Goal: Information Seeking & Learning: Find specific fact

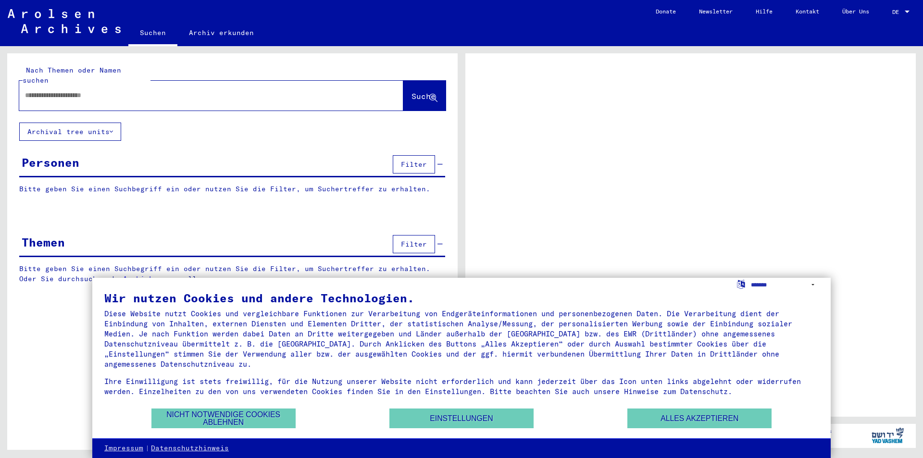
click at [125, 90] on input "text" at bounding box center [202, 95] width 355 height 10
drag, startPoint x: 696, startPoint y: 426, endPoint x: 263, endPoint y: 129, distance: 525.4
click at [696, 425] on button "Alles akzeptieren" at bounding box center [699, 419] width 144 height 20
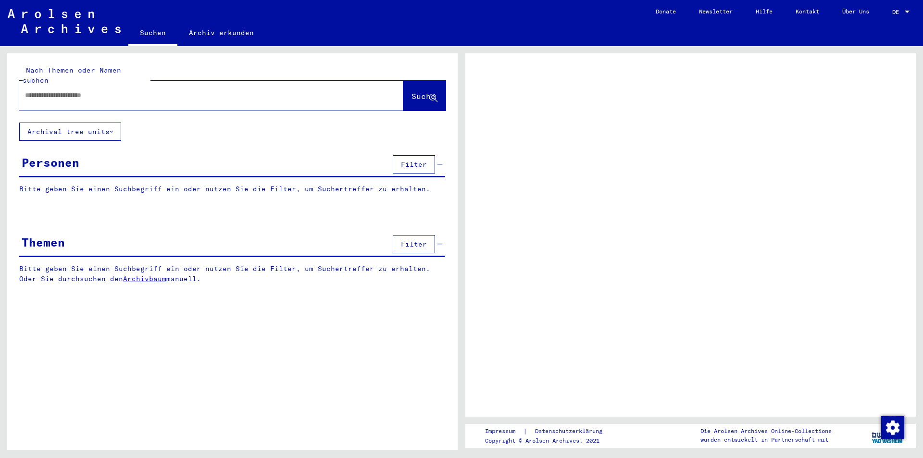
click at [95, 90] on input "text" at bounding box center [202, 95] width 355 height 10
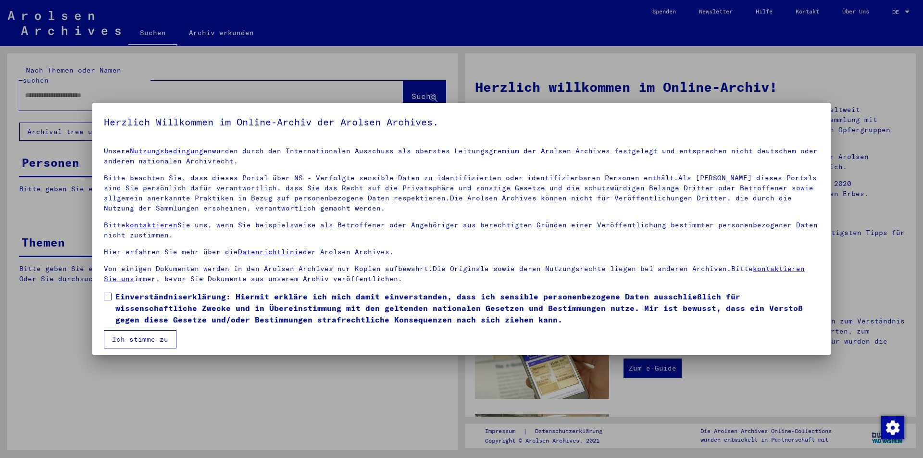
click at [108, 298] on span at bounding box center [108, 297] width 8 height 8
click at [151, 341] on button "Ich stimme zu" at bounding box center [140, 339] width 73 height 18
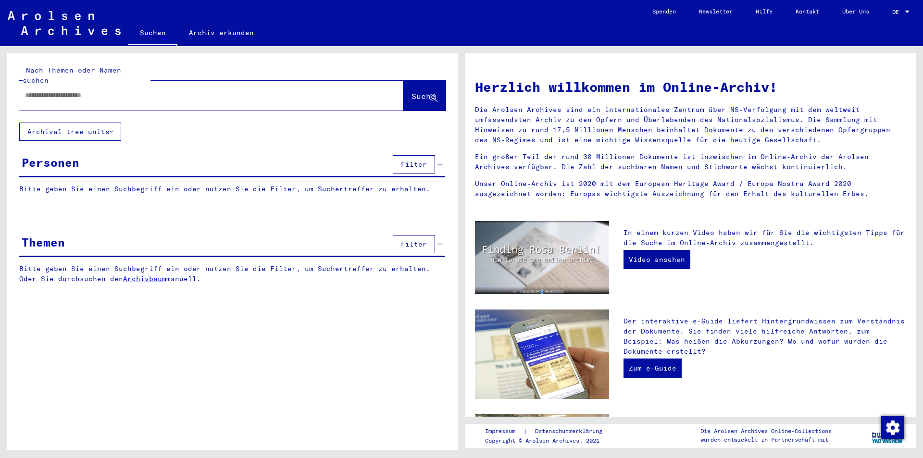
click at [56, 90] on input "text" at bounding box center [199, 95] width 349 height 10
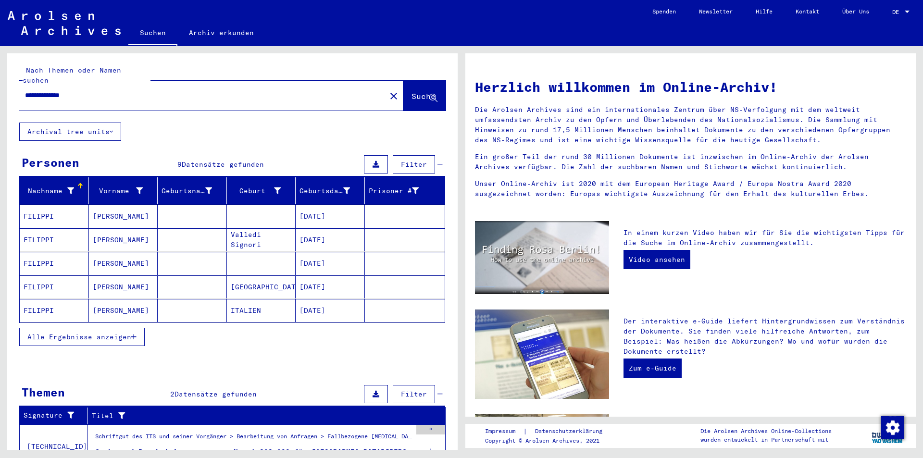
click at [271, 209] on mat-cell at bounding box center [261, 216] width 69 height 23
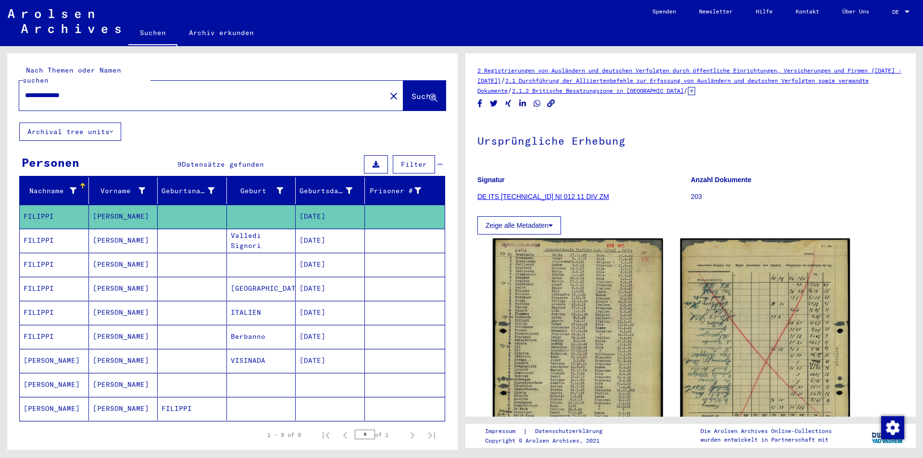
click at [296, 306] on mat-cell "[DATE]" at bounding box center [330, 313] width 69 height 24
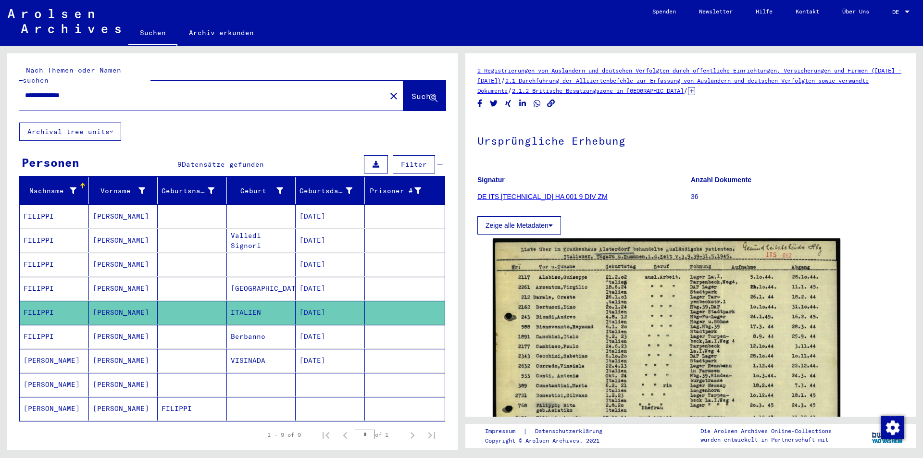
click at [340, 325] on mat-cell "[DATE]" at bounding box center [330, 337] width 69 height 24
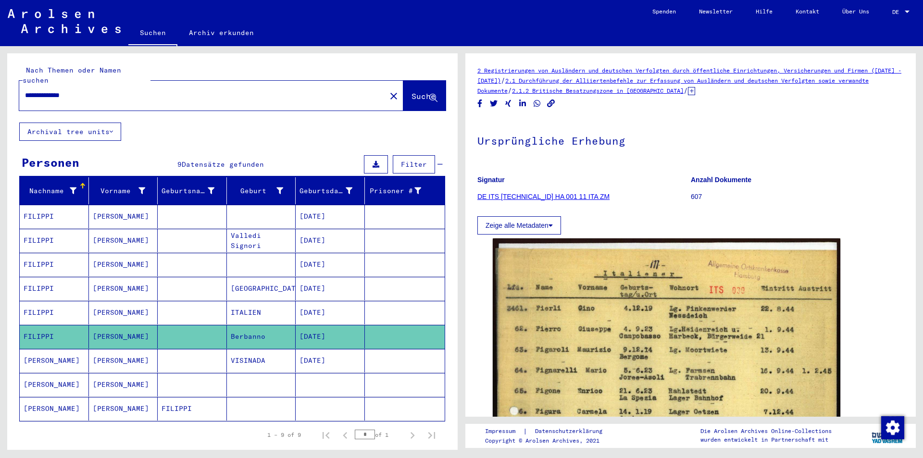
drag, startPoint x: 50, startPoint y: 84, endPoint x: 24, endPoint y: 83, distance: 26.5
click at [24, 85] on div "**********" at bounding box center [199, 96] width 361 height 22
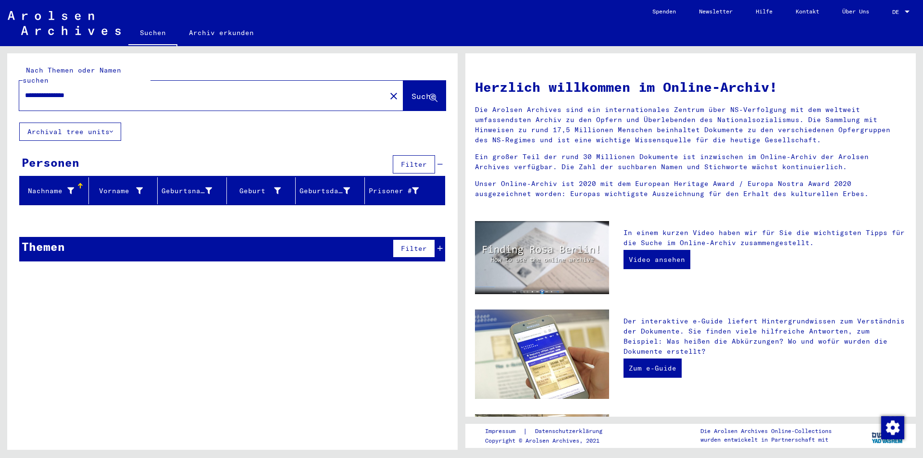
drag, startPoint x: 59, startPoint y: 84, endPoint x: 0, endPoint y: 83, distance: 58.2
click at [0, 83] on div "**********" at bounding box center [230, 248] width 461 height 404
type input "*******"
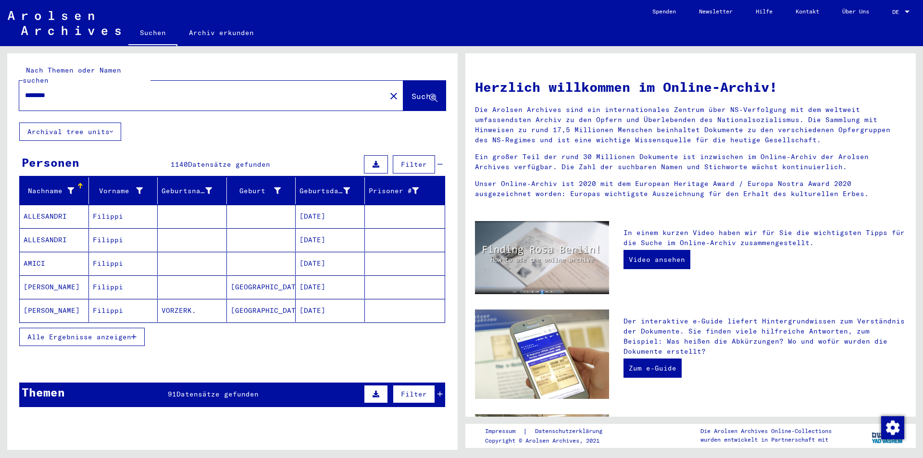
click at [115, 333] on span "Alle Ergebnisse anzeigen" at bounding box center [79, 337] width 104 height 9
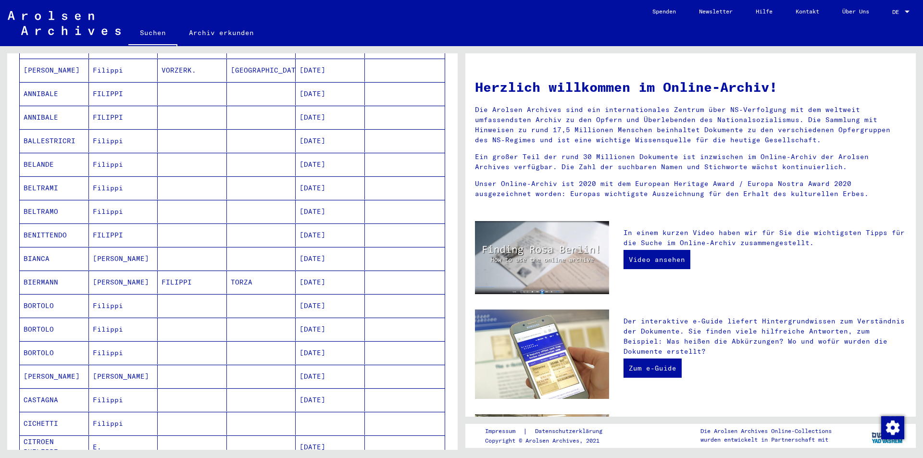
scroll to position [481, 0]
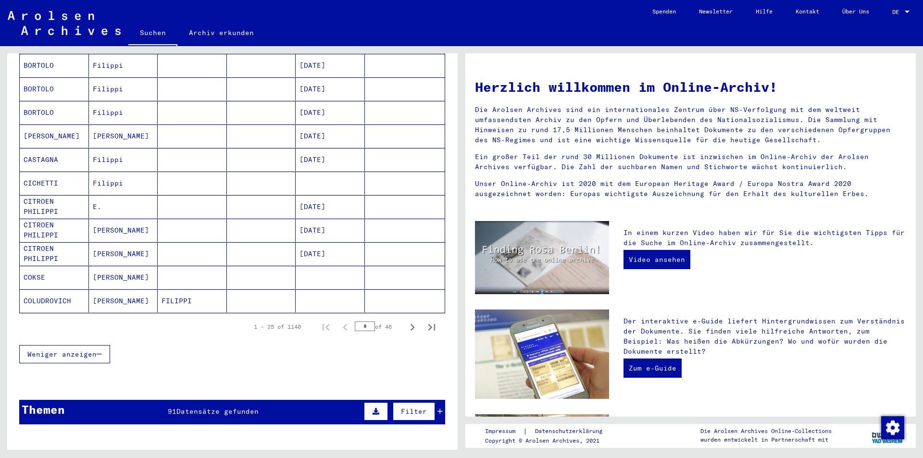
click at [87, 350] on span "Weniger anzeigen" at bounding box center [61, 354] width 69 height 9
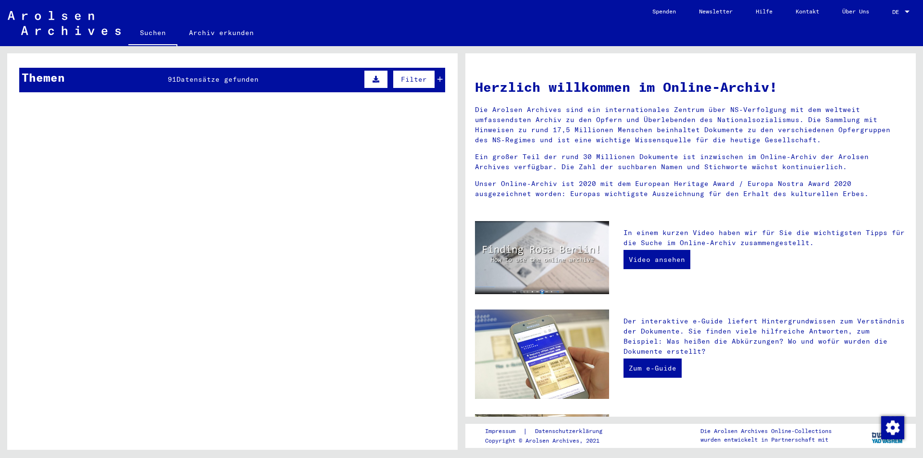
scroll to position [0, 0]
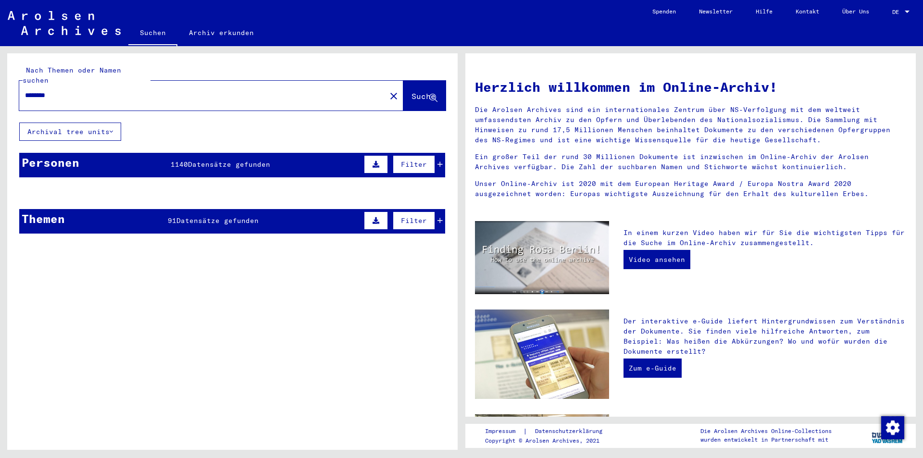
click at [179, 214] on mat-cell at bounding box center [192, 216] width 69 height 23
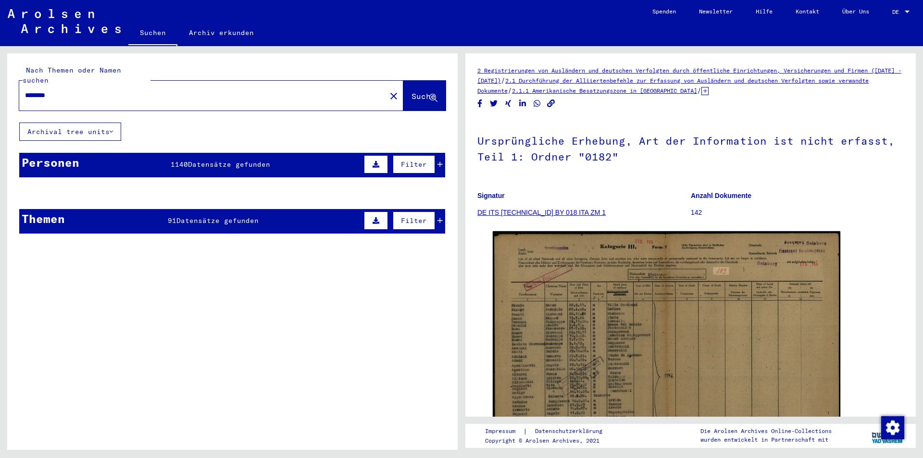
click at [239, 214] on mat-cell at bounding box center [261, 217] width 69 height 24
click at [435, 210] on mat-cell at bounding box center [405, 217] width 80 height 24
click at [188, 160] on span "Datensätze gefunden" at bounding box center [229, 164] width 82 height 9
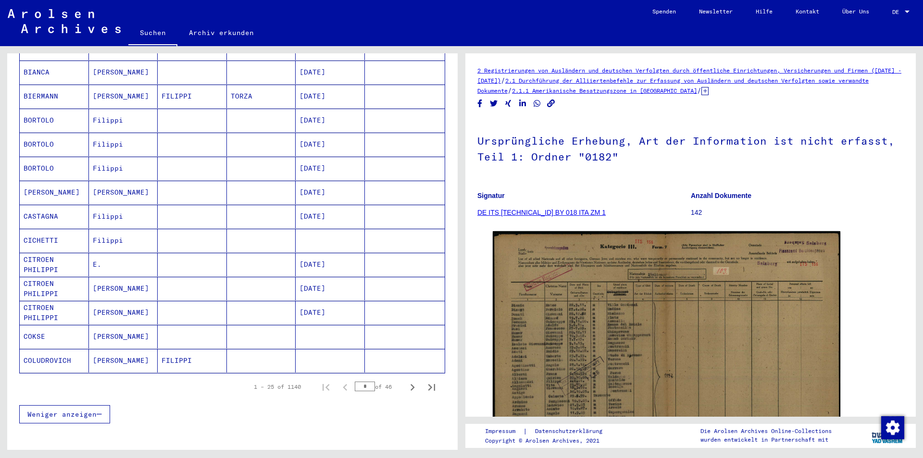
scroll to position [481, 0]
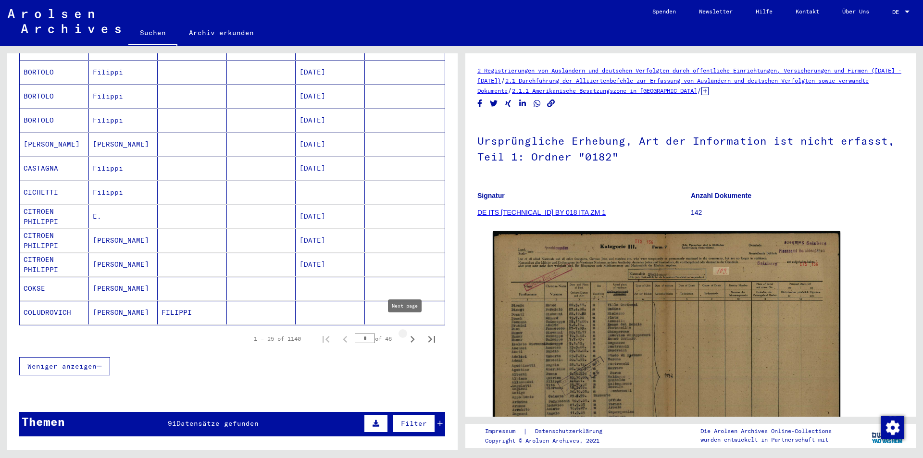
click at [406, 333] on icon "Next page" at bounding box center [412, 339] width 13 height 13
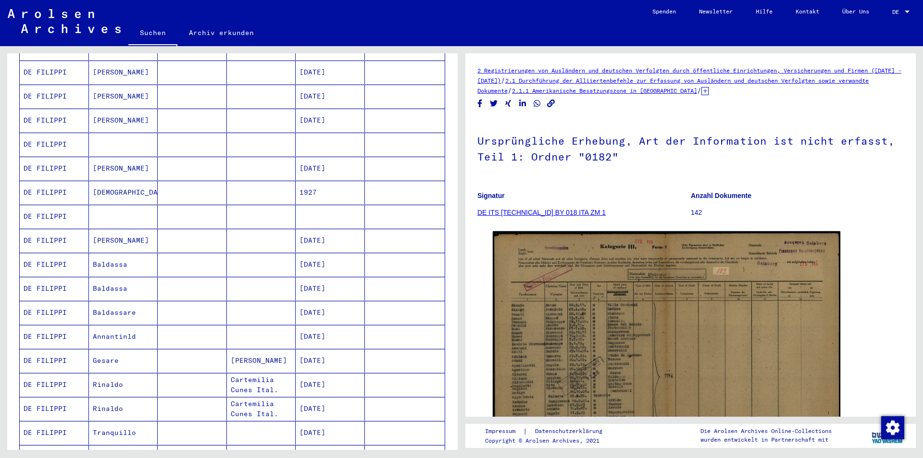
scroll to position [433, 0]
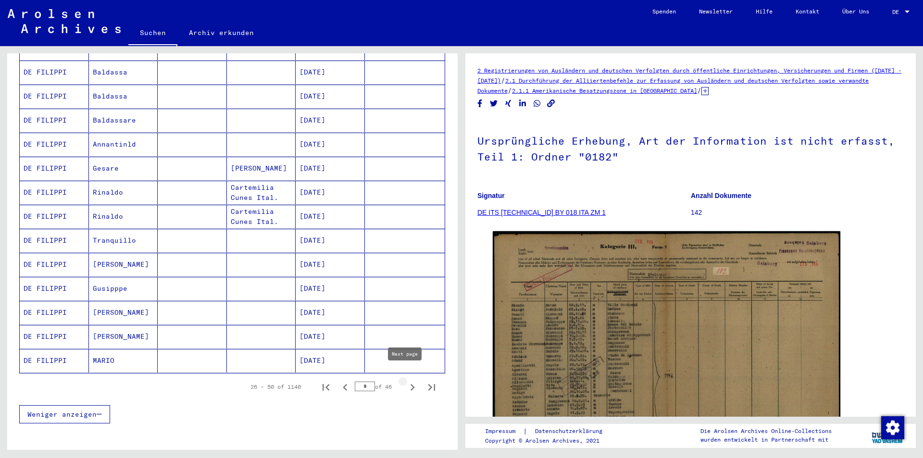
click at [410, 384] on icon "Next page" at bounding box center [412, 387] width 4 height 7
type input "*"
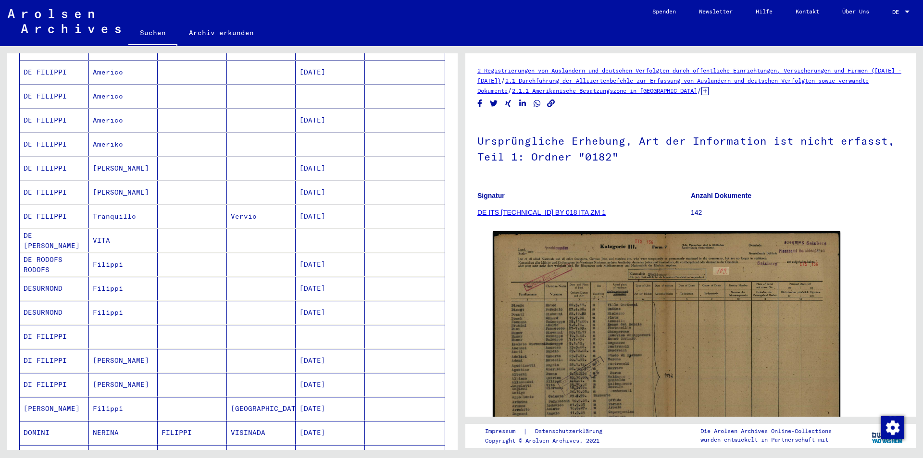
scroll to position [144, 0]
